Goal: Task Accomplishment & Management: Use online tool/utility

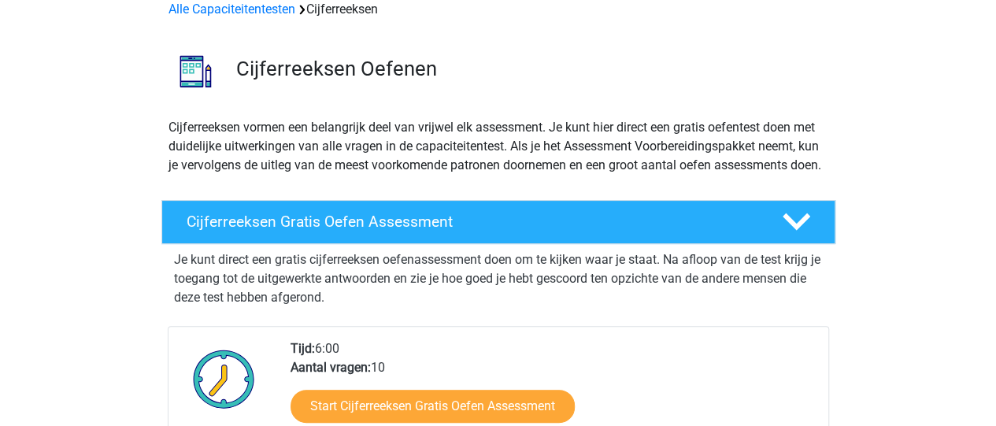
scroll to position [236, 0]
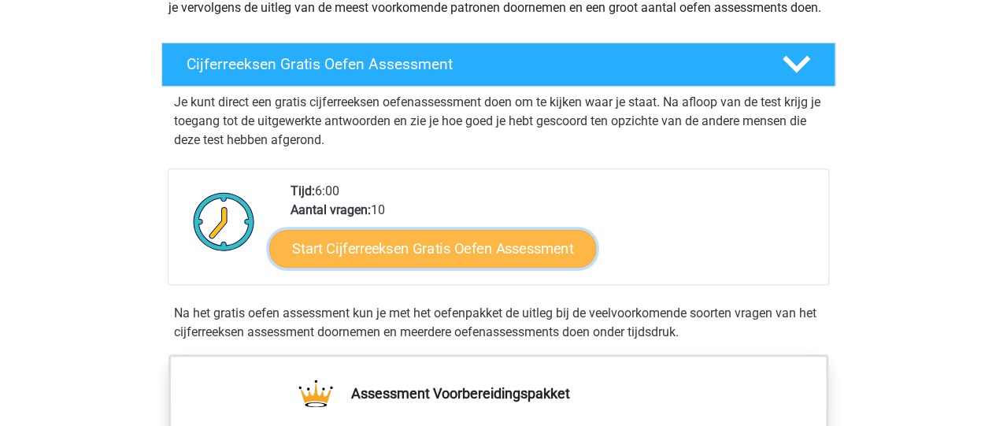
click at [527, 261] on link "Start Cijferreeksen Gratis Oefen Assessment" at bounding box center [432, 248] width 327 height 38
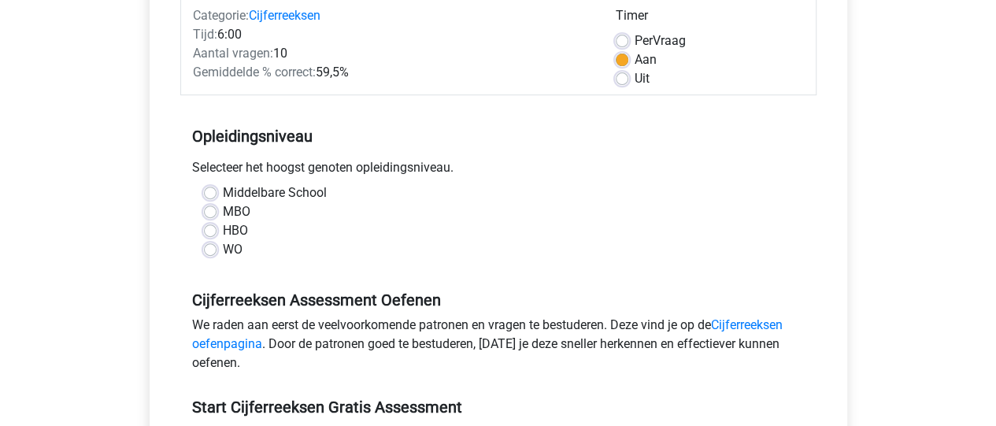
scroll to position [236, 0]
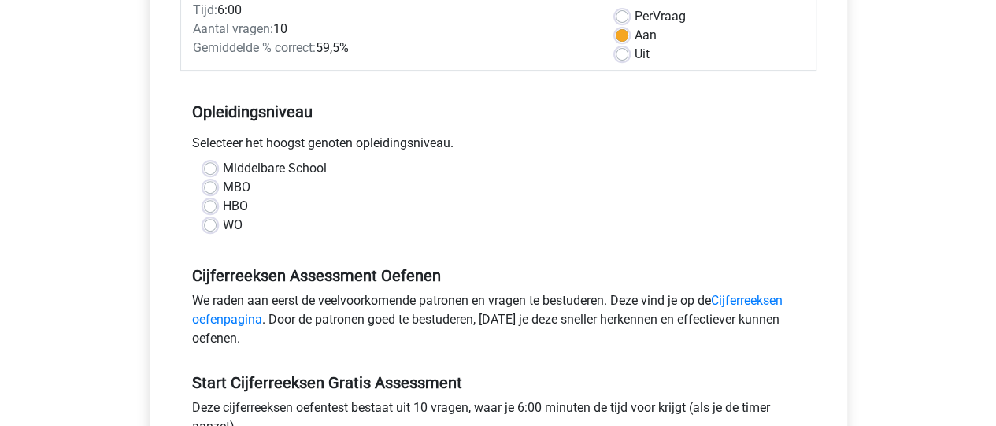
click at [223, 186] on label "MBO" at bounding box center [237, 187] width 28 height 19
click at [213, 186] on input "MBO" at bounding box center [210, 186] width 13 height 16
radio input "true"
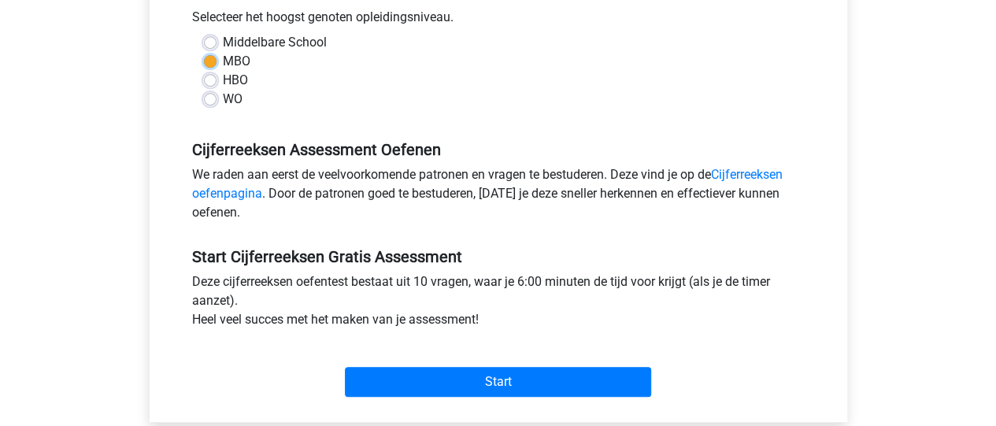
scroll to position [394, 0]
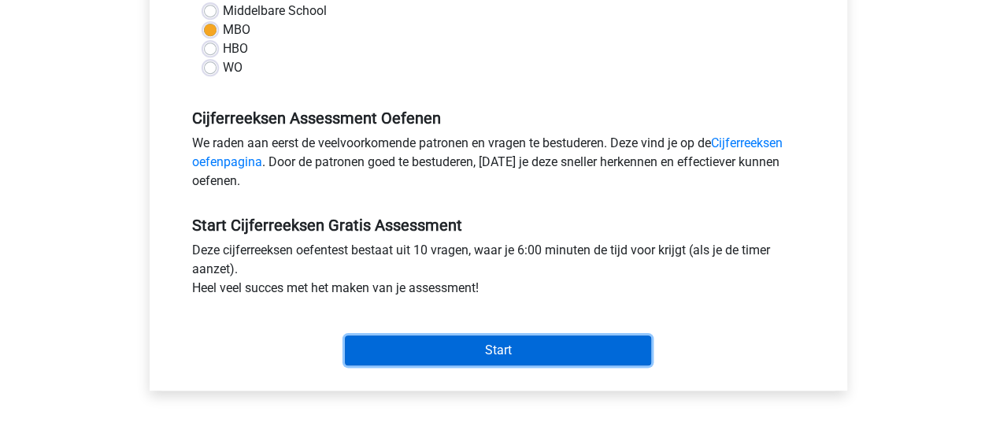
click at [513, 352] on input "Start" at bounding box center [498, 350] width 306 height 30
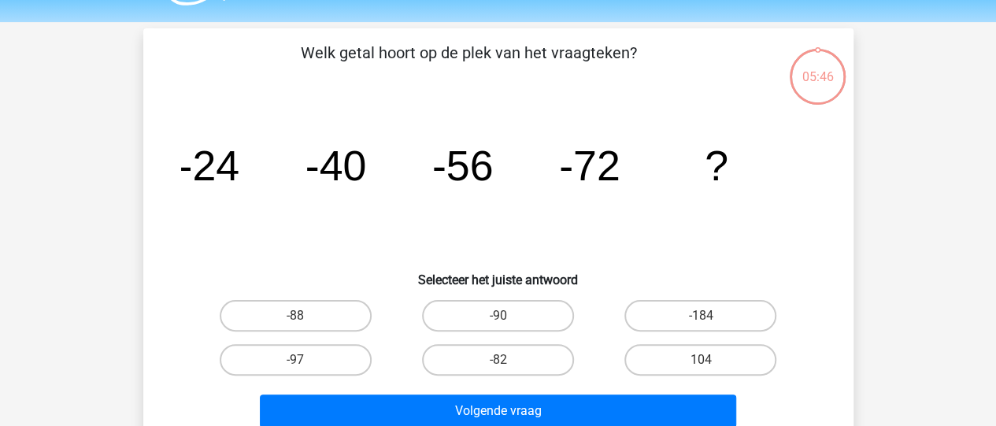
scroll to position [79, 0]
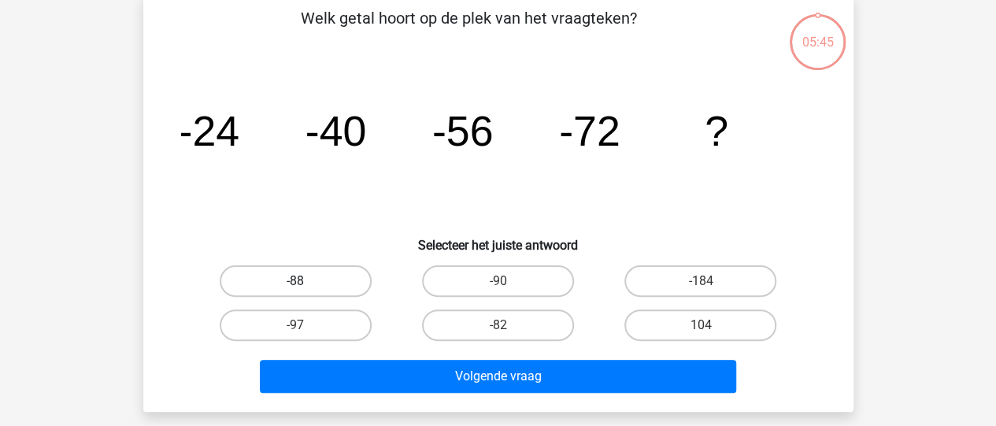
click at [331, 274] on label "-88" at bounding box center [296, 280] width 152 height 31
click at [305, 281] on input "-88" at bounding box center [300, 286] width 10 height 10
radio input "true"
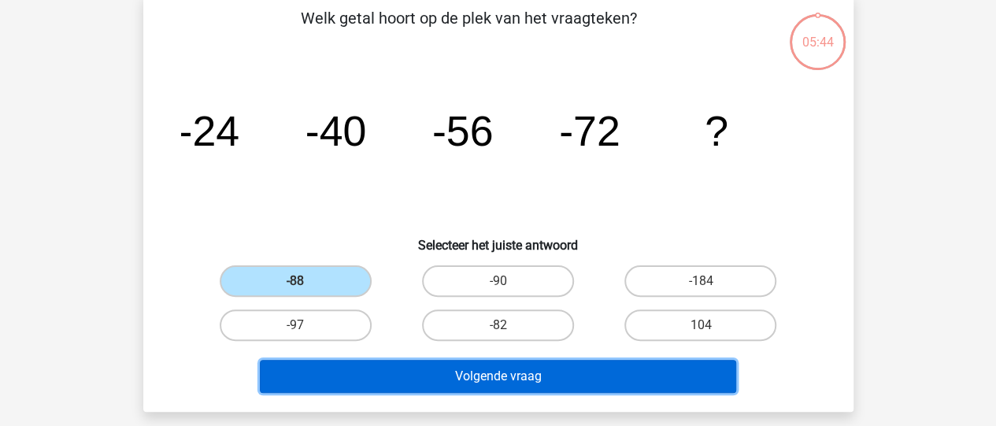
click at [490, 380] on button "Volgende vraag" at bounding box center [498, 376] width 476 height 33
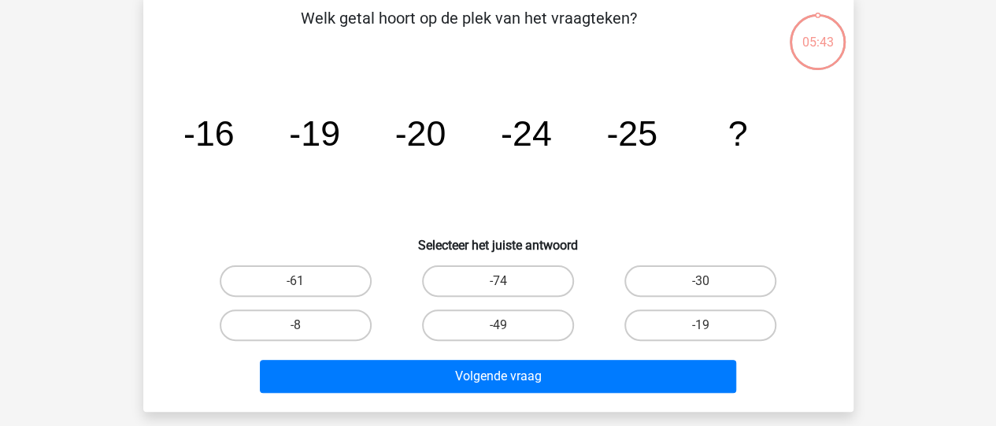
scroll to position [72, 0]
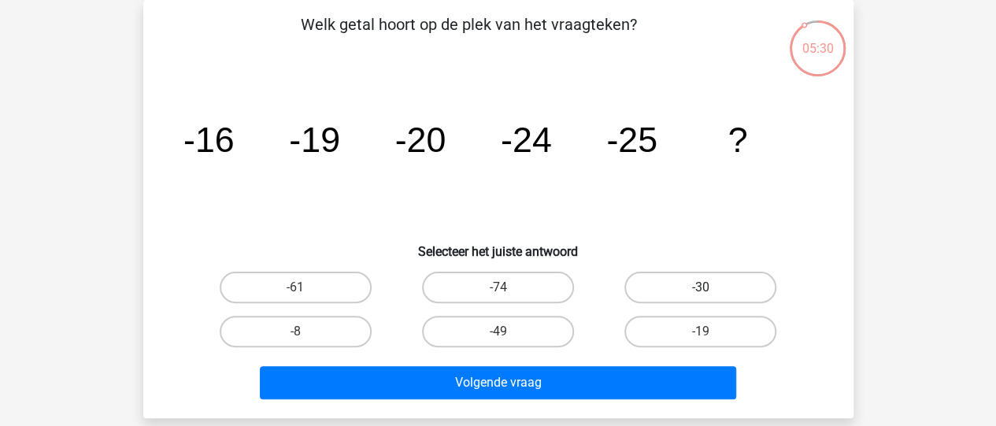
click at [682, 280] on label "-30" at bounding box center [700, 287] width 152 height 31
click at [701, 287] on input "-30" at bounding box center [706, 292] width 10 height 10
radio input "true"
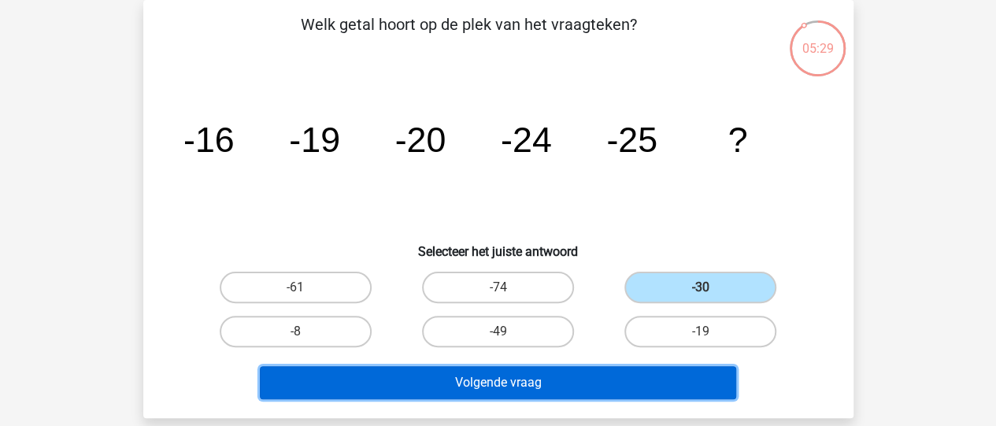
click at [583, 382] on button "Volgende vraag" at bounding box center [498, 382] width 476 height 33
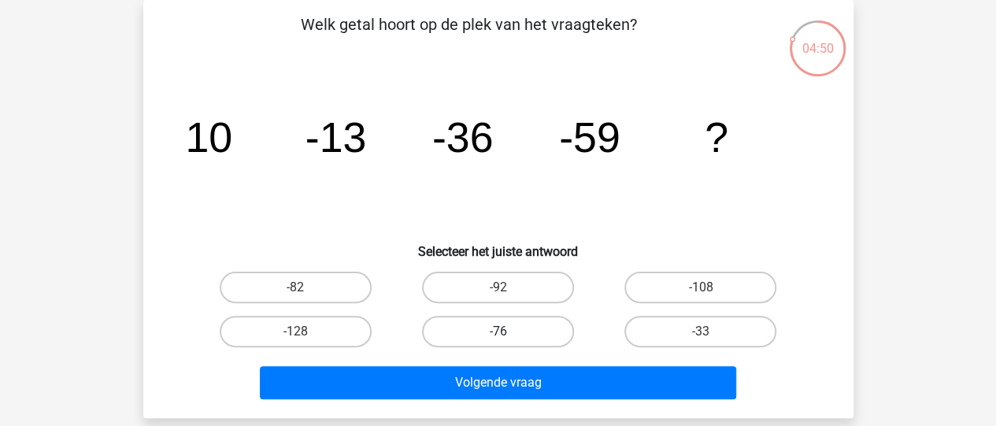
click at [526, 336] on label "-76" at bounding box center [498, 331] width 152 height 31
click at [508, 336] on input "-76" at bounding box center [503, 336] width 10 height 10
radio input "true"
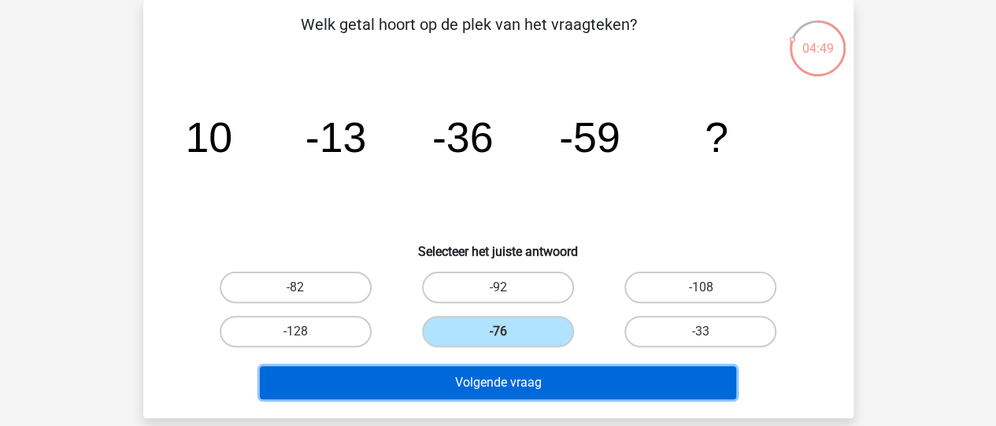
click at [543, 384] on button "Volgende vraag" at bounding box center [498, 382] width 476 height 33
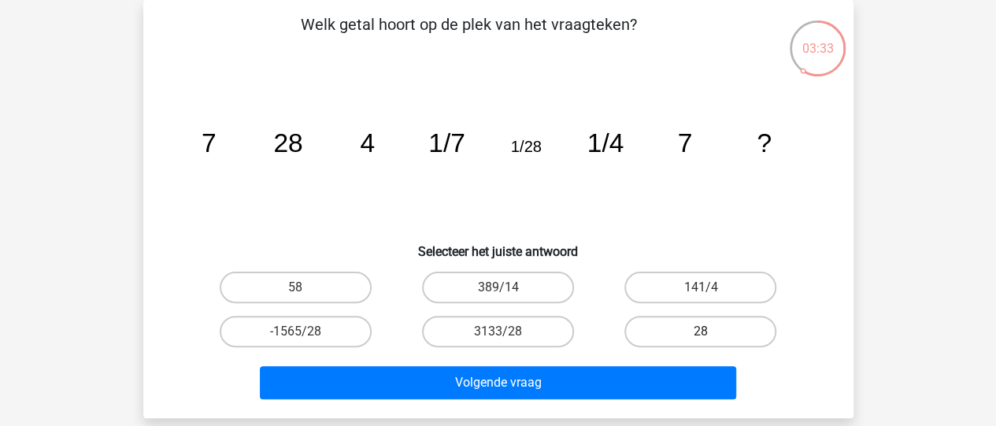
click at [668, 326] on label "28" at bounding box center [700, 331] width 152 height 31
click at [701, 331] on input "28" at bounding box center [706, 336] width 10 height 10
radio input "true"
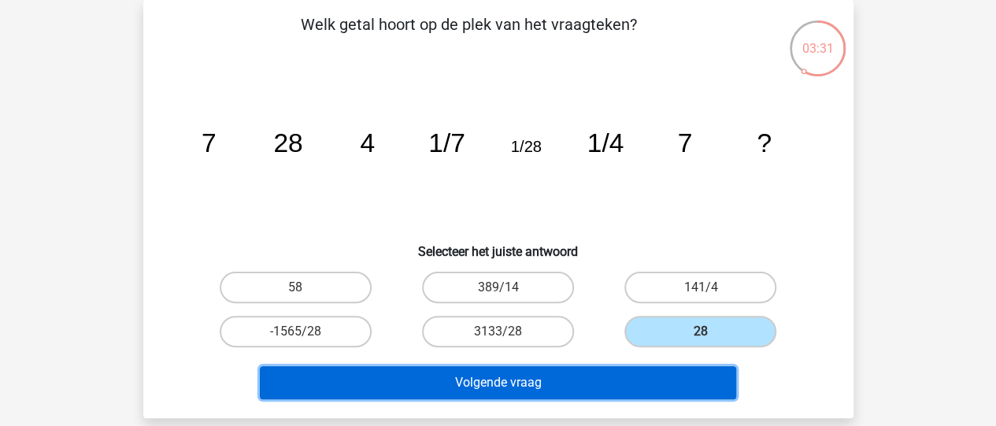
click at [517, 383] on button "Volgende vraag" at bounding box center [498, 382] width 476 height 33
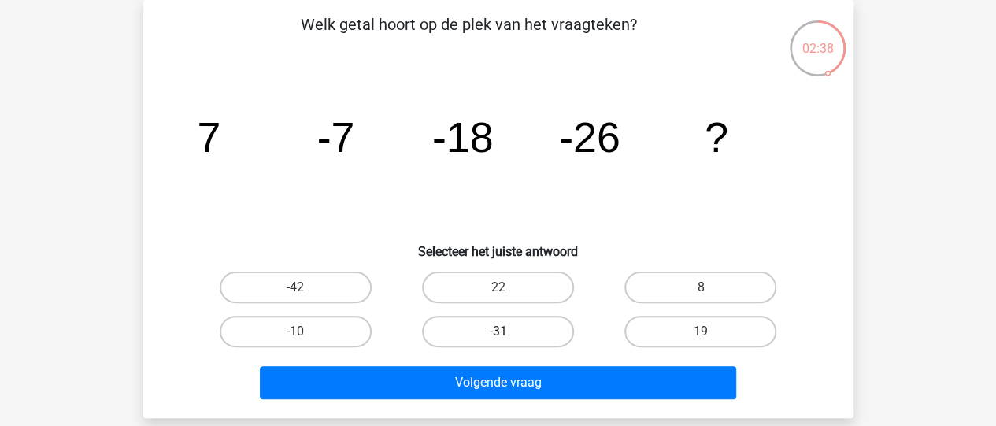
click at [522, 335] on label "-31" at bounding box center [498, 331] width 152 height 31
click at [508, 335] on input "-31" at bounding box center [503, 336] width 10 height 10
radio input "true"
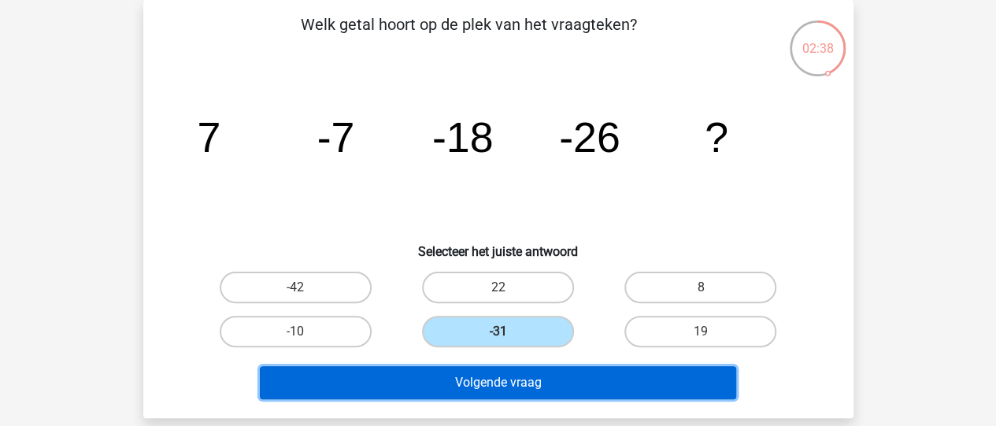
click at [527, 381] on button "Volgende vraag" at bounding box center [498, 382] width 476 height 33
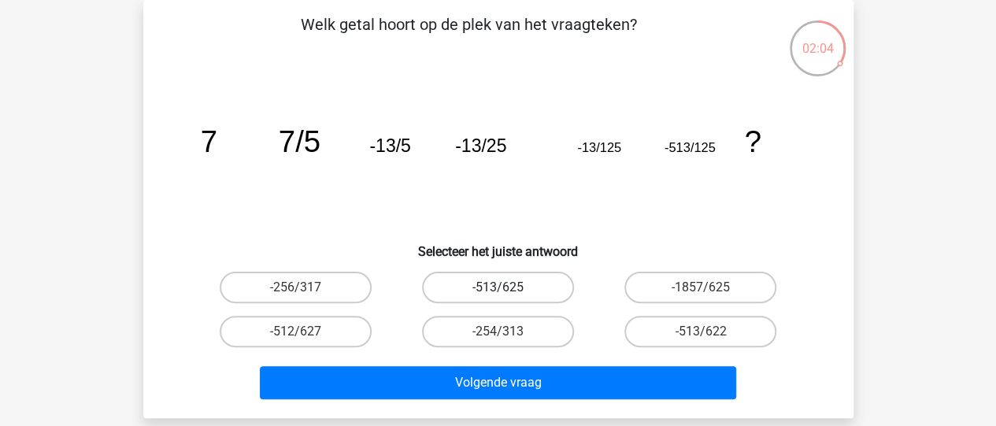
click at [545, 293] on label "-513/625" at bounding box center [498, 287] width 152 height 31
click at [508, 293] on input "-513/625" at bounding box center [503, 292] width 10 height 10
radio input "true"
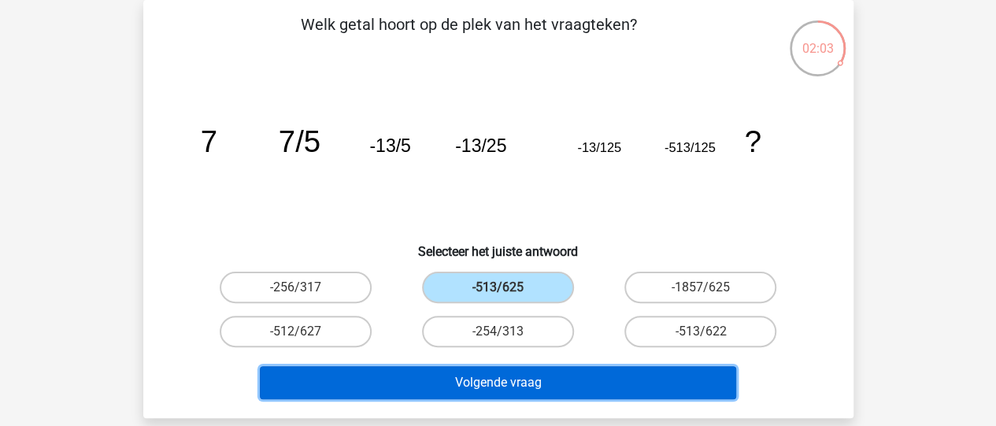
click at [567, 385] on button "Volgende vraag" at bounding box center [498, 382] width 476 height 33
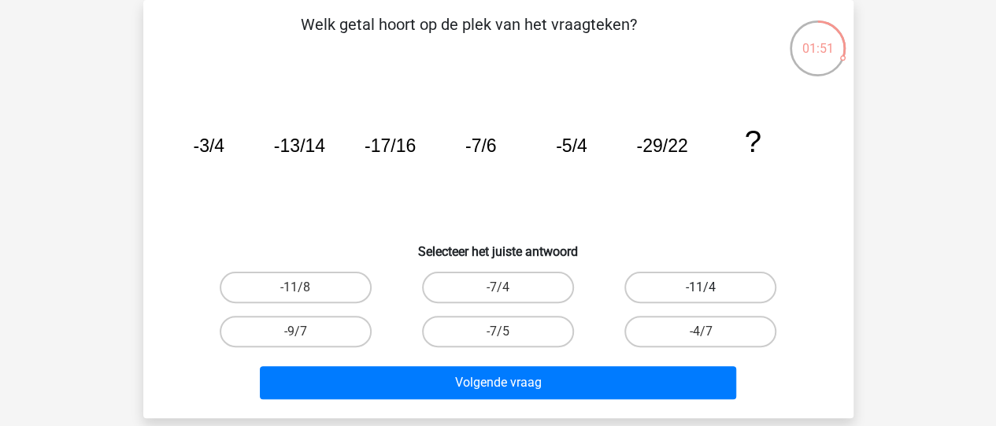
click at [712, 295] on label "-11/4" at bounding box center [700, 287] width 152 height 31
click at [711, 295] on input "-11/4" at bounding box center [706, 292] width 10 height 10
radio input "true"
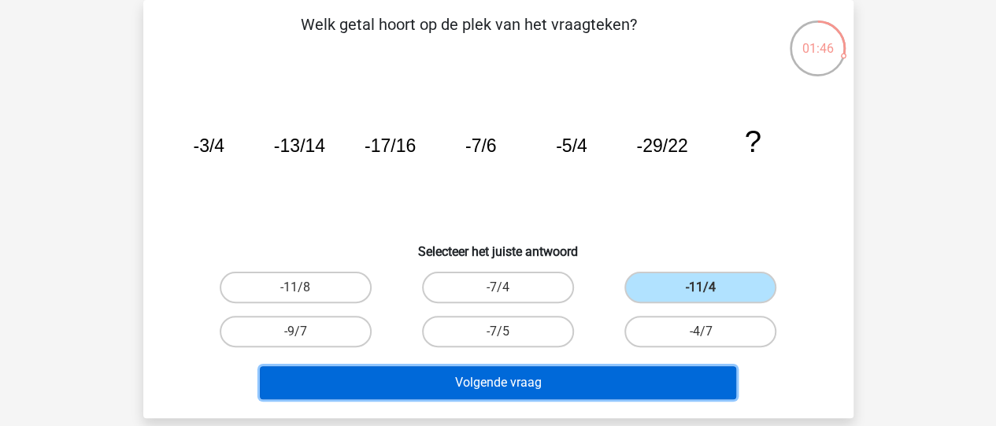
click at [511, 383] on button "Volgende vraag" at bounding box center [498, 382] width 476 height 33
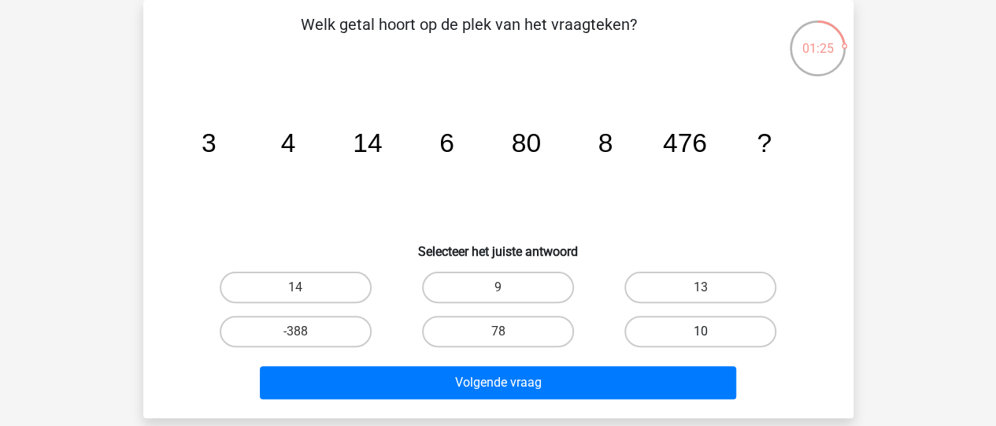
click at [713, 331] on label "10" at bounding box center [700, 331] width 152 height 31
click at [711, 331] on input "10" at bounding box center [706, 336] width 10 height 10
radio input "true"
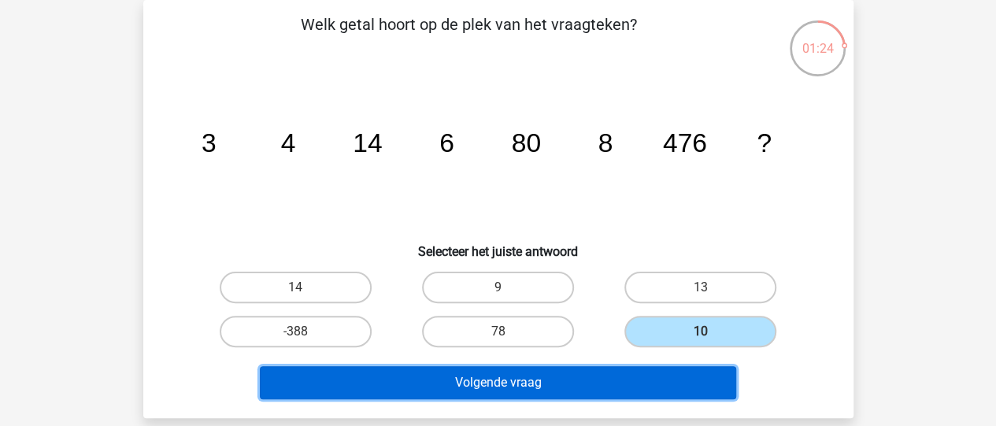
click at [502, 374] on button "Volgende vraag" at bounding box center [498, 382] width 476 height 33
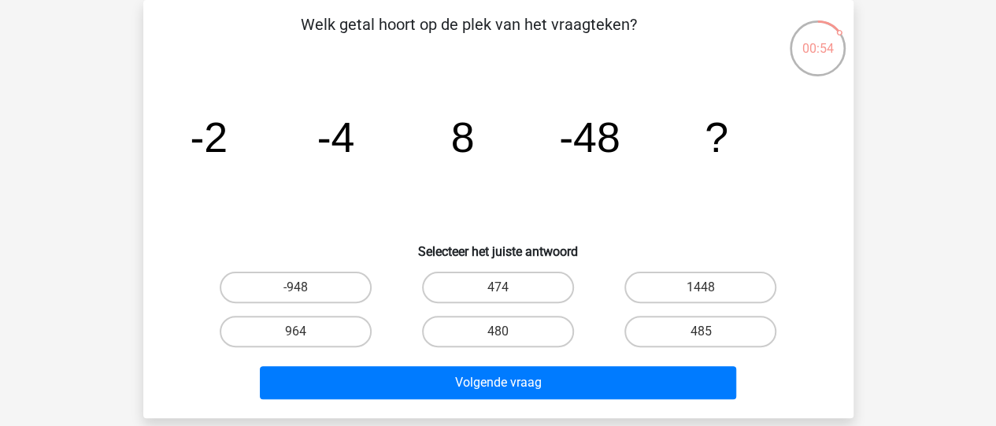
drag, startPoint x: 302, startPoint y: 328, endPoint x: 335, endPoint y: 349, distance: 40.0
click at [301, 328] on label "964" at bounding box center [296, 331] width 152 height 31
click at [301, 331] on input "964" at bounding box center [300, 336] width 10 height 10
radio input "true"
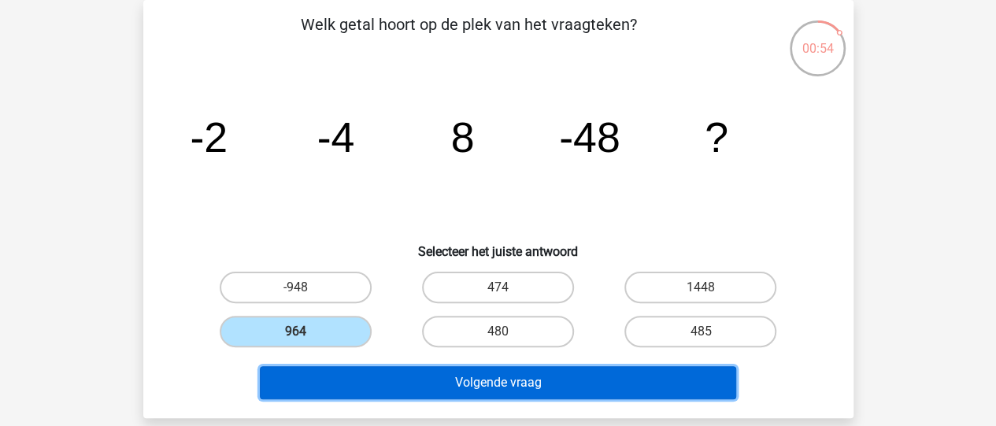
click at [427, 368] on button "Volgende vraag" at bounding box center [498, 382] width 476 height 33
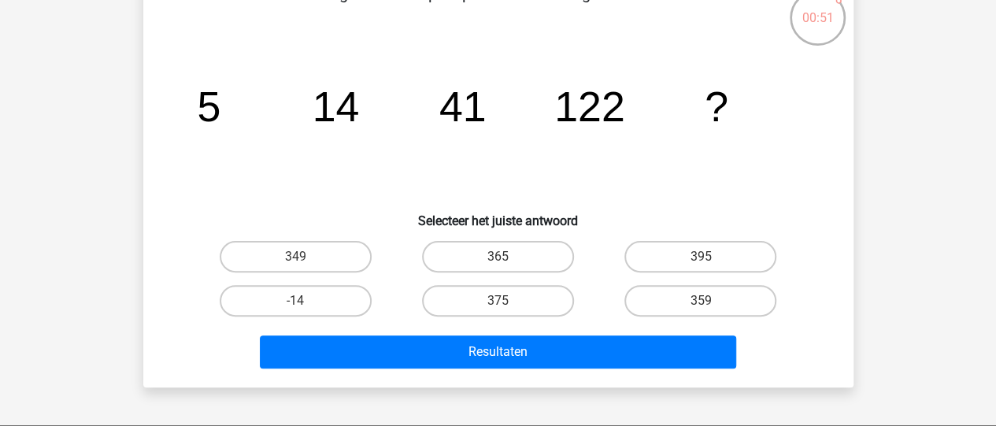
scroll to position [79, 0]
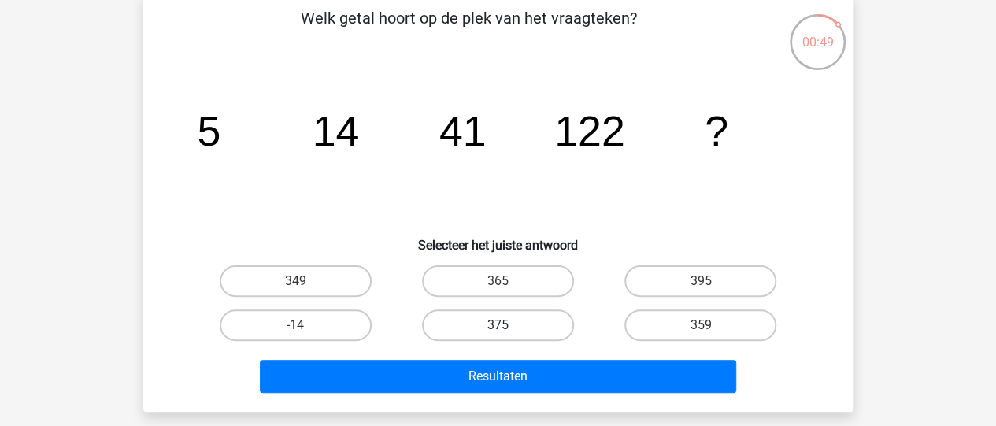
click at [516, 335] on label "375" at bounding box center [498, 324] width 152 height 31
click at [508, 335] on input "375" at bounding box center [503, 330] width 10 height 10
radio input "true"
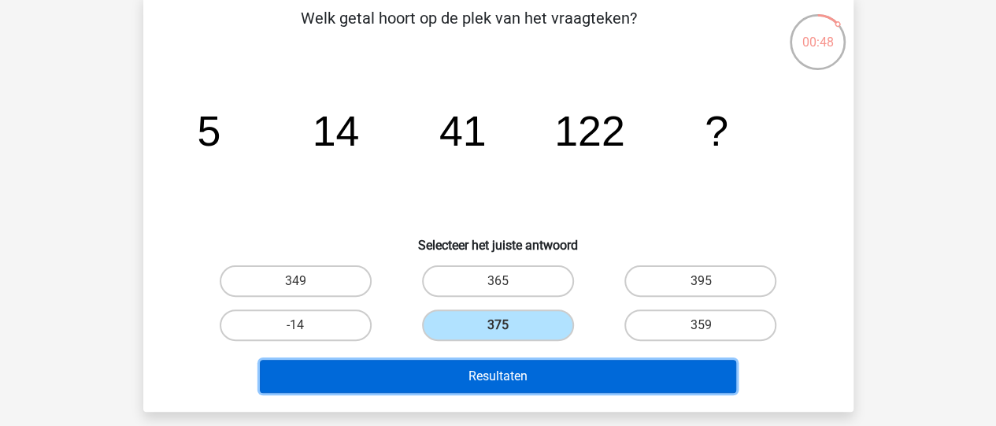
click at [522, 366] on button "Resultaten" at bounding box center [498, 376] width 476 height 33
